Goal: Task Accomplishment & Management: Complete application form

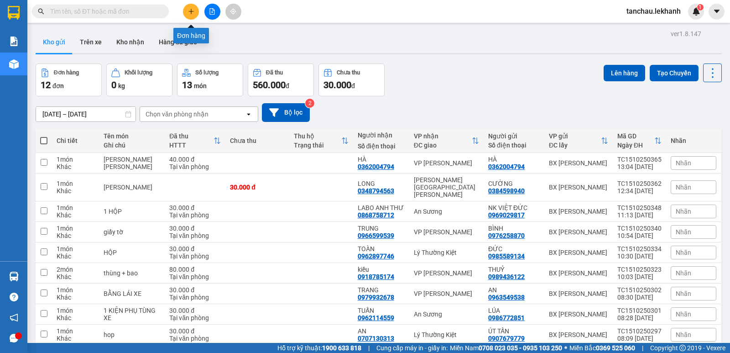
click at [188, 11] on icon "plus" at bounding box center [191, 11] width 6 height 6
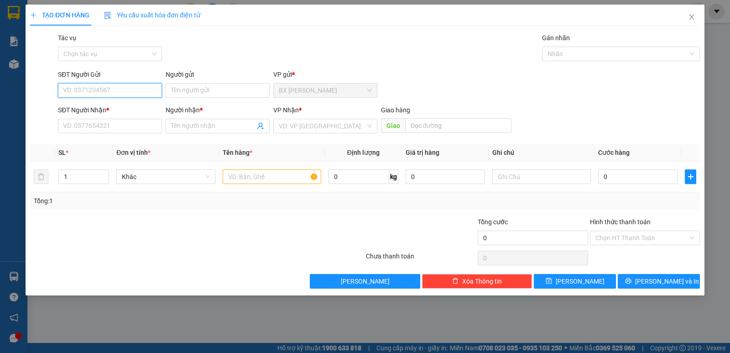
click at [125, 95] on input "SĐT Người Gửi" at bounding box center [110, 90] width 104 height 15
type input "0357152885"
click at [198, 97] on input "Người gửi" at bounding box center [218, 90] width 104 height 15
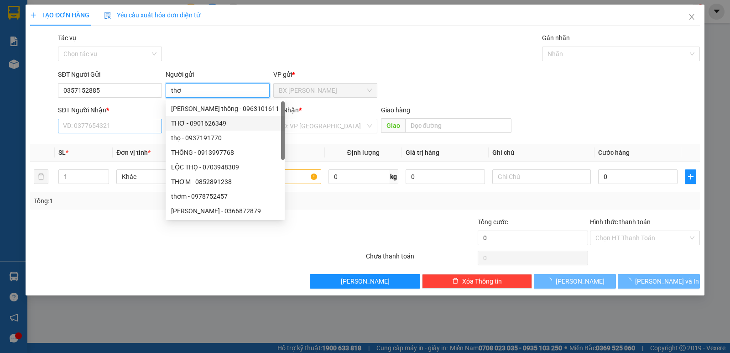
type input "thơ"
click at [117, 122] on input "SĐT Người Nhận *" at bounding box center [110, 126] width 104 height 15
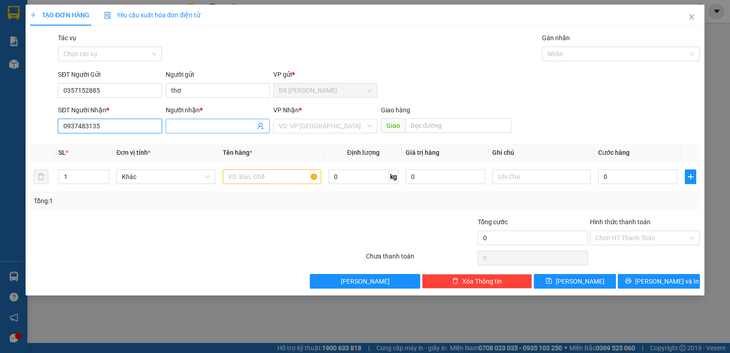
type input "0937483135"
click at [206, 126] on input "Người nhận *" at bounding box center [213, 126] width 84 height 10
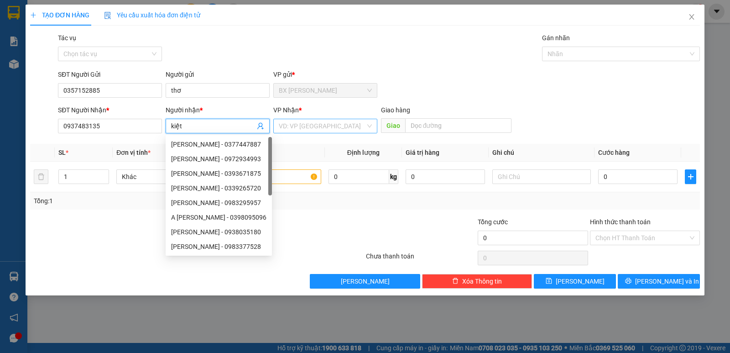
type input "kiệt"
click at [306, 122] on input "search" at bounding box center [322, 126] width 87 height 14
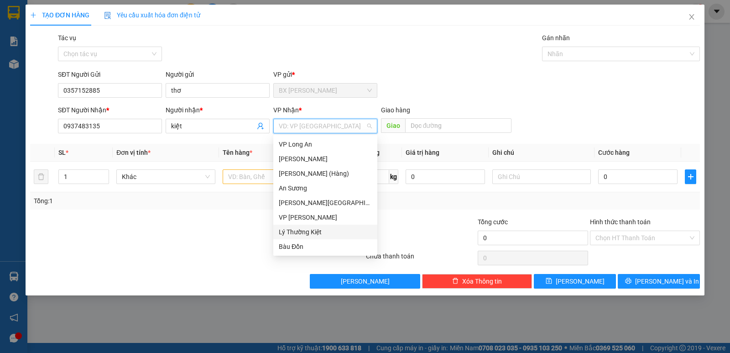
scroll to position [73, 0]
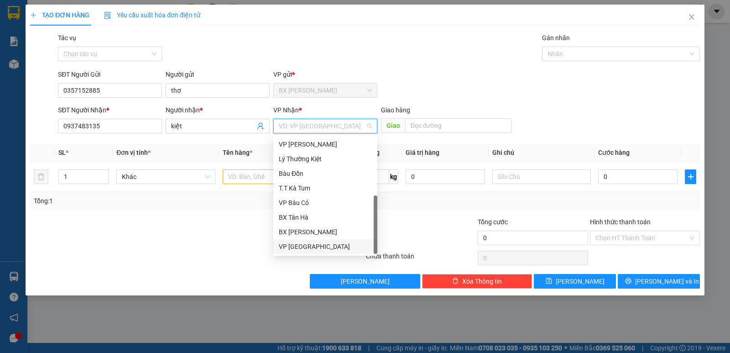
drag, startPoint x: 307, startPoint y: 251, endPoint x: 287, endPoint y: 217, distance: 39.7
click at [307, 250] on div "VP [GEOGRAPHIC_DATA]" at bounding box center [325, 246] width 93 height 10
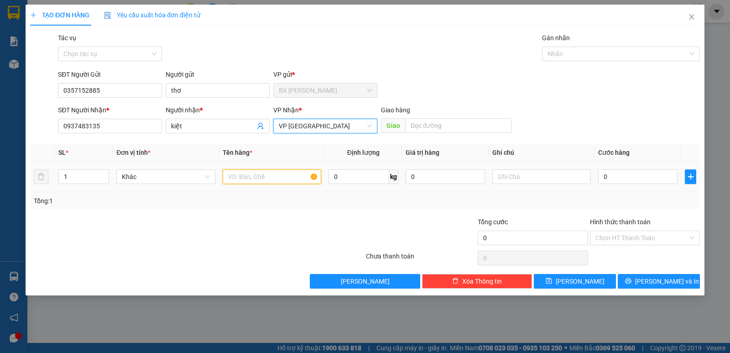
click at [245, 178] on input "text" at bounding box center [272, 176] width 99 height 15
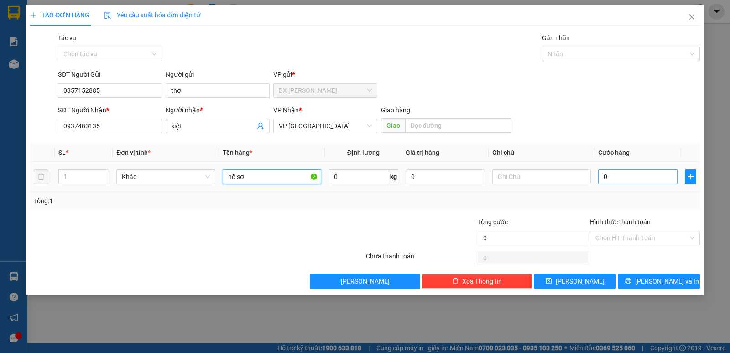
type input "hồ sơ"
click at [601, 170] on input "0" at bounding box center [637, 176] width 79 height 15
type input "3"
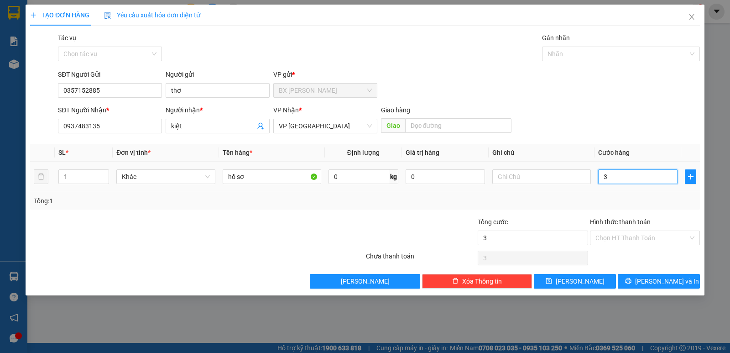
type input "30"
type input "300"
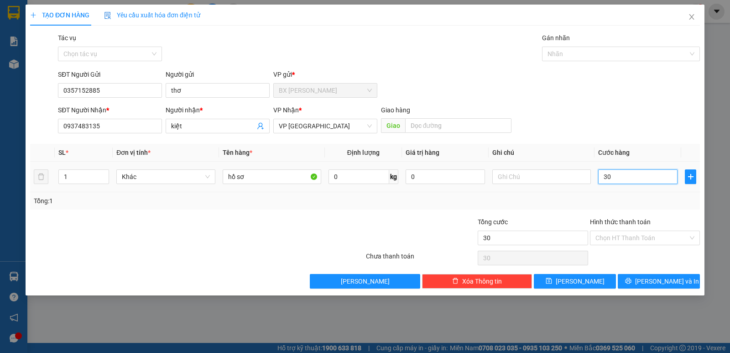
type input "300"
type input "3.000"
type input "30.000"
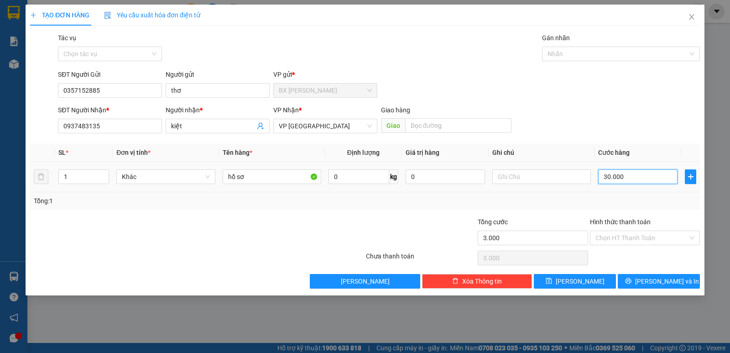
type input "30.000"
click at [615, 232] on input "Hình thức thanh toán" at bounding box center [641, 238] width 93 height 14
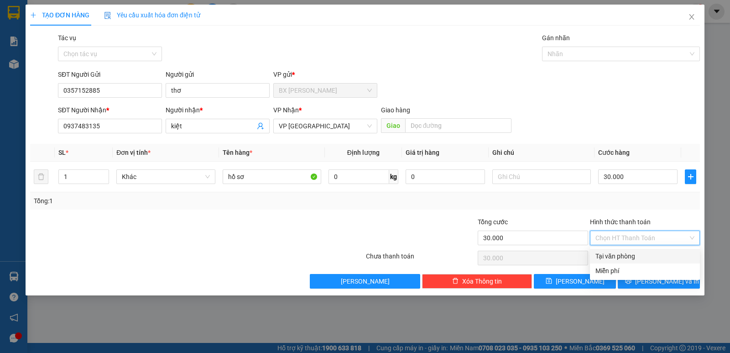
drag, startPoint x: 630, startPoint y: 250, endPoint x: 630, endPoint y: 257, distance: 6.4
click at [630, 251] on div "Tại văn phòng" at bounding box center [645, 256] width 110 height 15
type input "0"
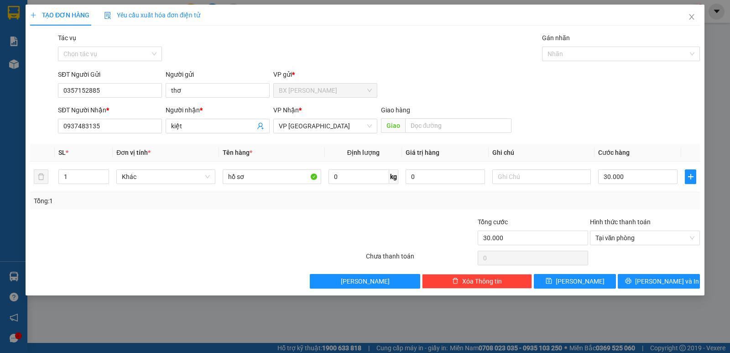
click at [630, 259] on div at bounding box center [645, 258] width 112 height 18
click at [649, 283] on button "[PERSON_NAME] và In" at bounding box center [659, 281] width 82 height 15
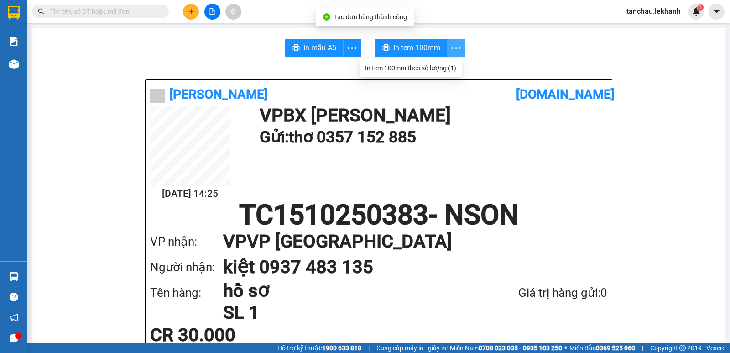
click at [455, 44] on icon "more" at bounding box center [455, 47] width 11 height 11
click at [420, 68] on div at bounding box center [378, 68] width 670 height 0
click at [452, 52] on icon "more" at bounding box center [455, 47] width 11 height 11
click at [437, 66] on div "In tem 100mm theo số lượng (1)" at bounding box center [410, 68] width 91 height 10
